Goal: Find specific page/section: Find specific page/section

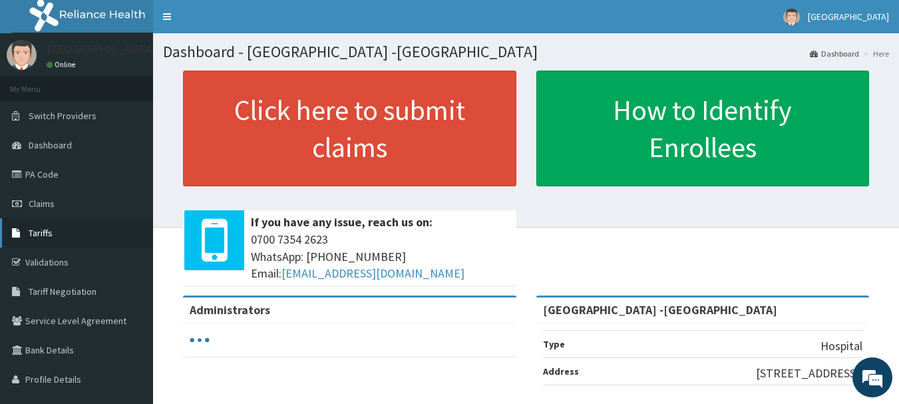
click at [50, 234] on span "Tariffs" at bounding box center [41, 233] width 24 height 12
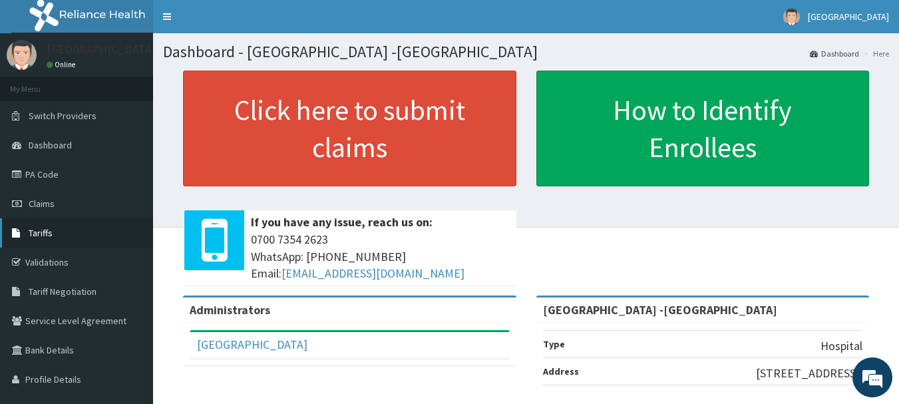
click at [54, 234] on link "Tariffs" at bounding box center [76, 232] width 153 height 29
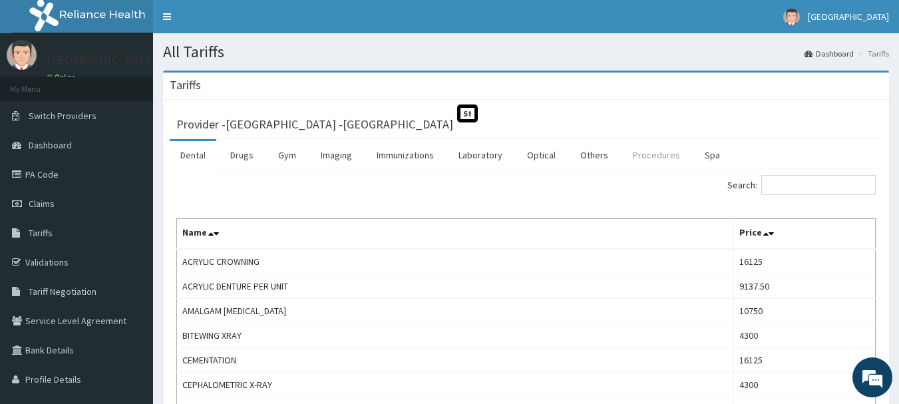
click at [655, 160] on link "Procedures" at bounding box center [656, 155] width 69 height 28
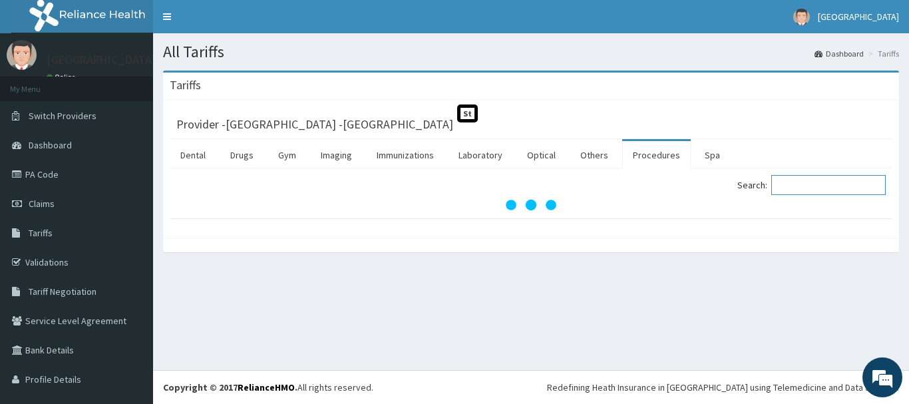
click at [805, 181] on input "Search:" at bounding box center [829, 185] width 114 height 20
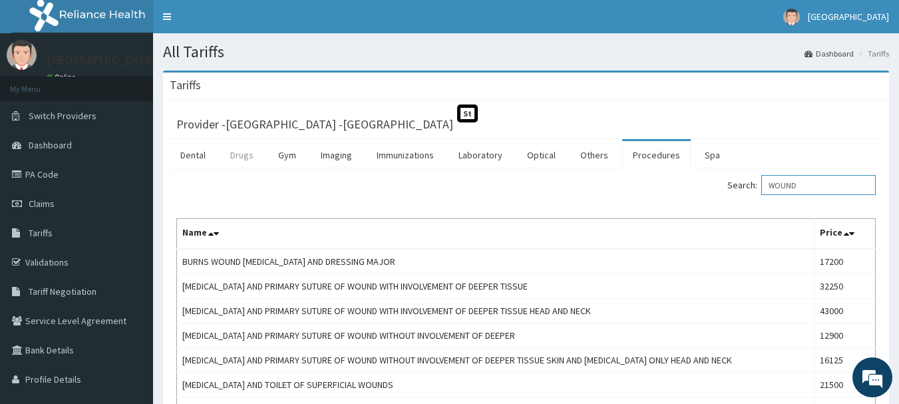
type input "WOUND"
click at [243, 158] on link "Drugs" at bounding box center [242, 155] width 45 height 28
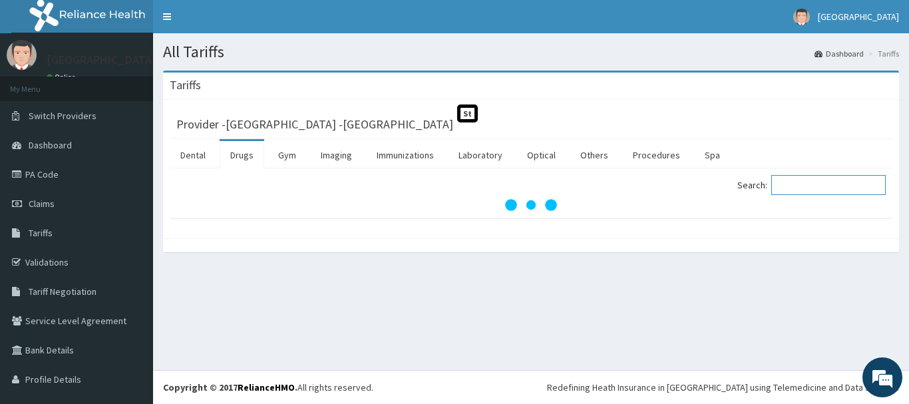
click at [814, 186] on input "Search:" at bounding box center [829, 185] width 114 height 20
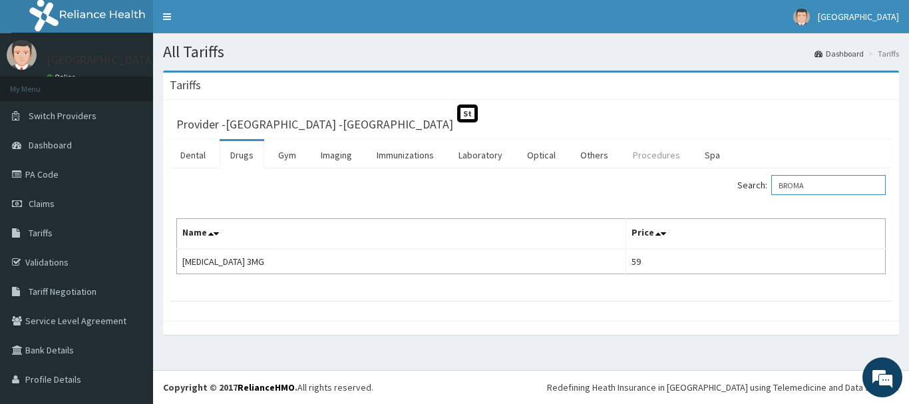
drag, startPoint x: 830, startPoint y: 189, endPoint x: 658, endPoint y: 156, distance: 175.5
click at [682, 184] on div "Search: BROMA" at bounding box center [713, 186] width 345 height 23
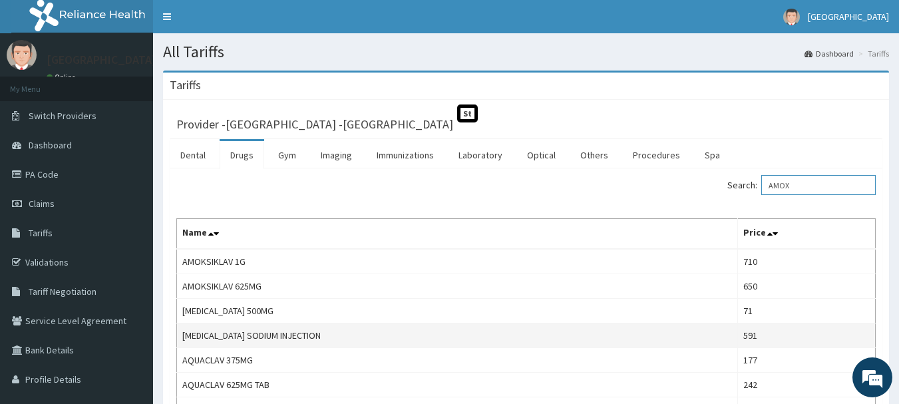
scroll to position [67, 0]
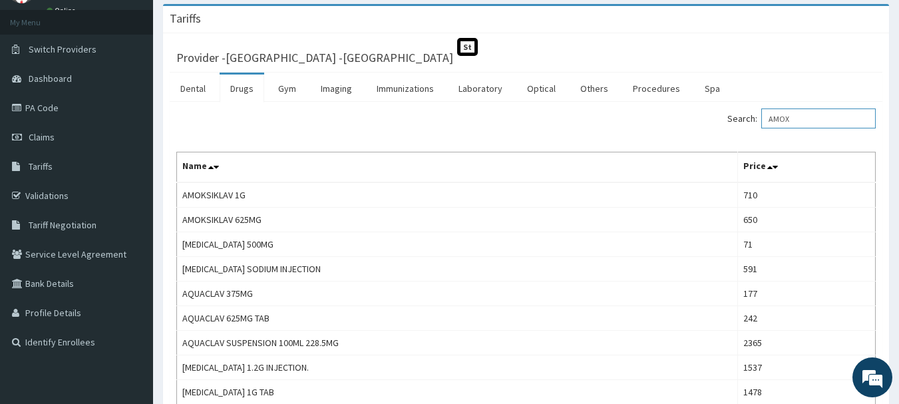
type input "AMOX"
